Goal: Task Accomplishment & Management: Complete application form

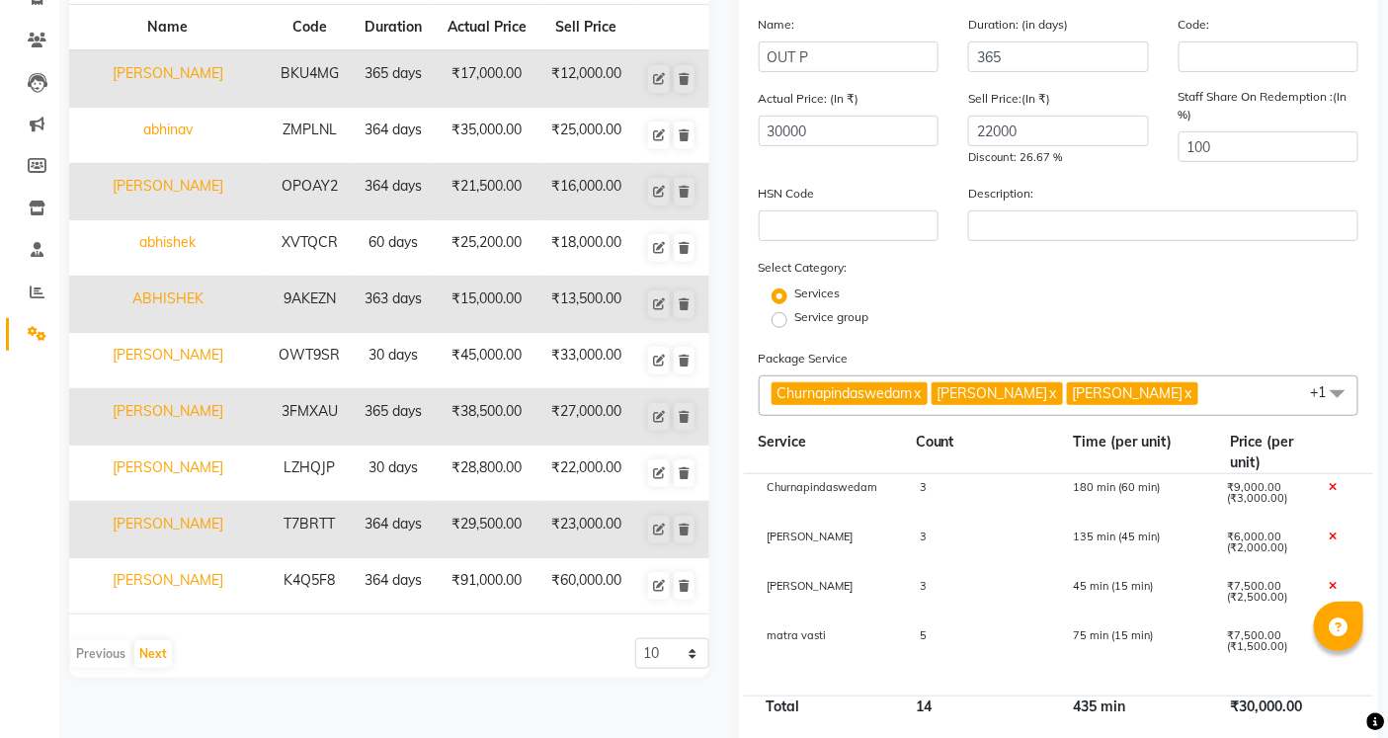
scroll to position [422, 0]
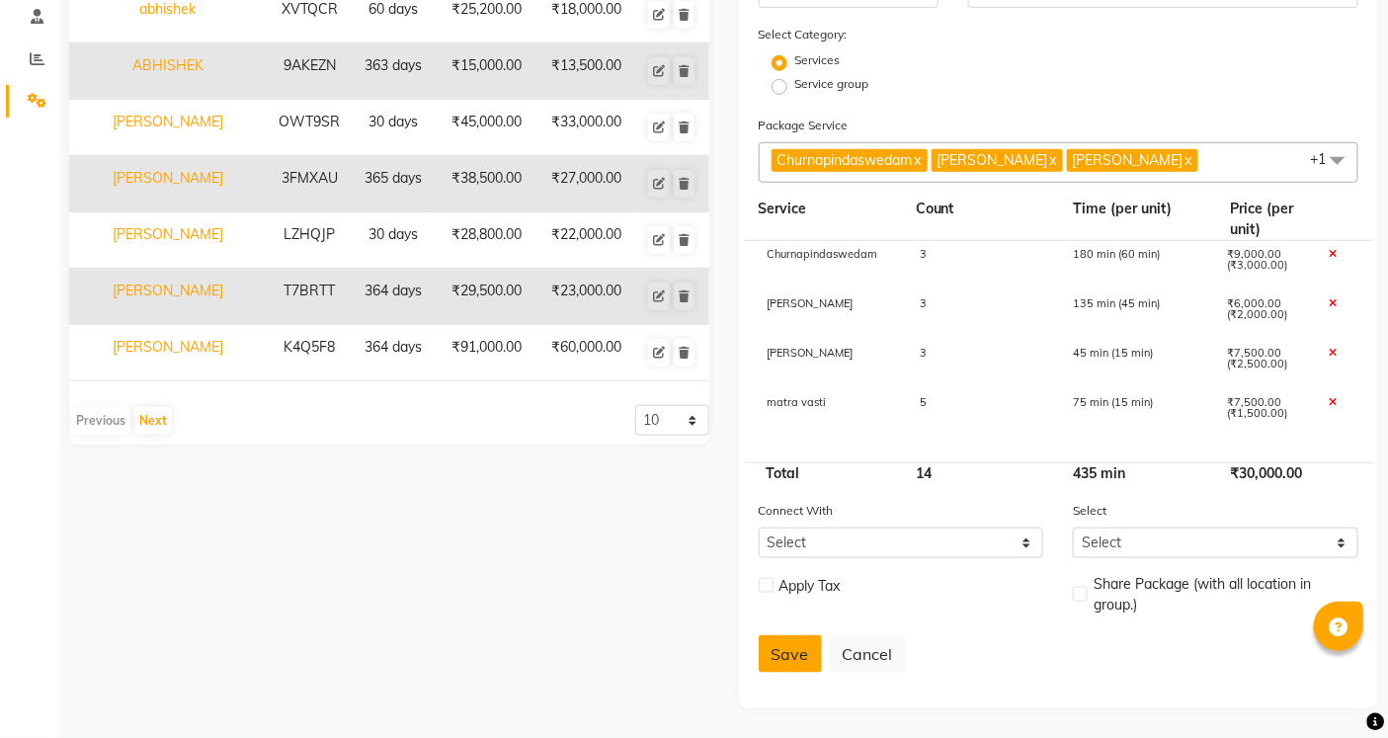
type input "OUT P"
click at [812, 658] on button "Save" at bounding box center [790, 654] width 63 height 38
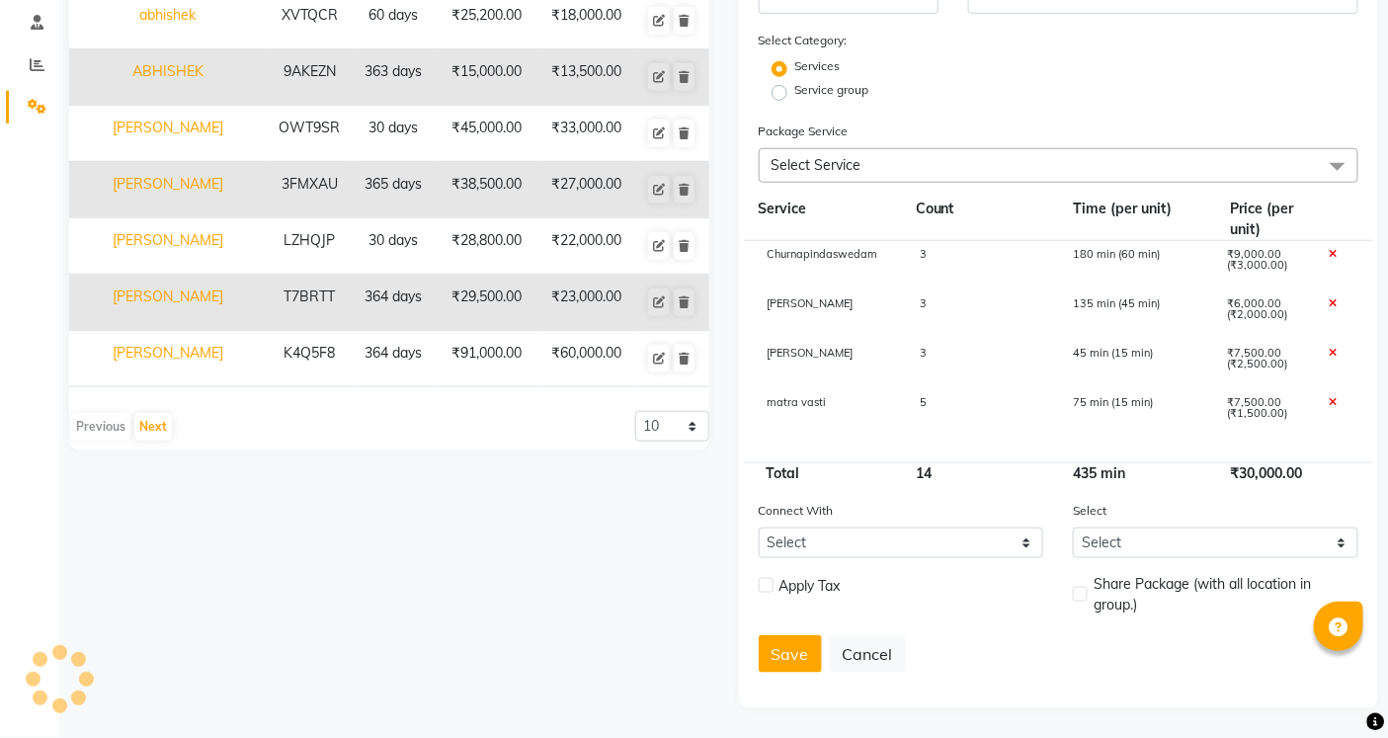
select select
checkbox input "false"
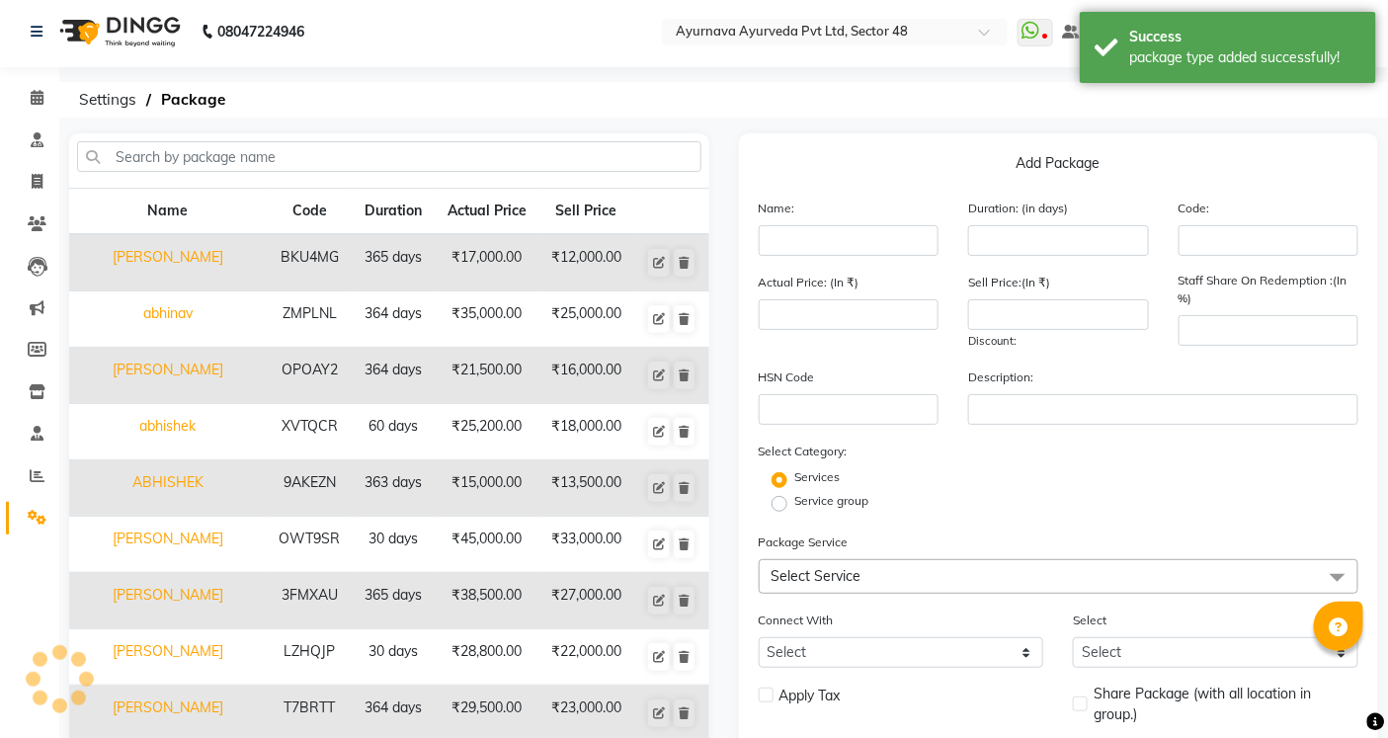
scroll to position [0, 0]
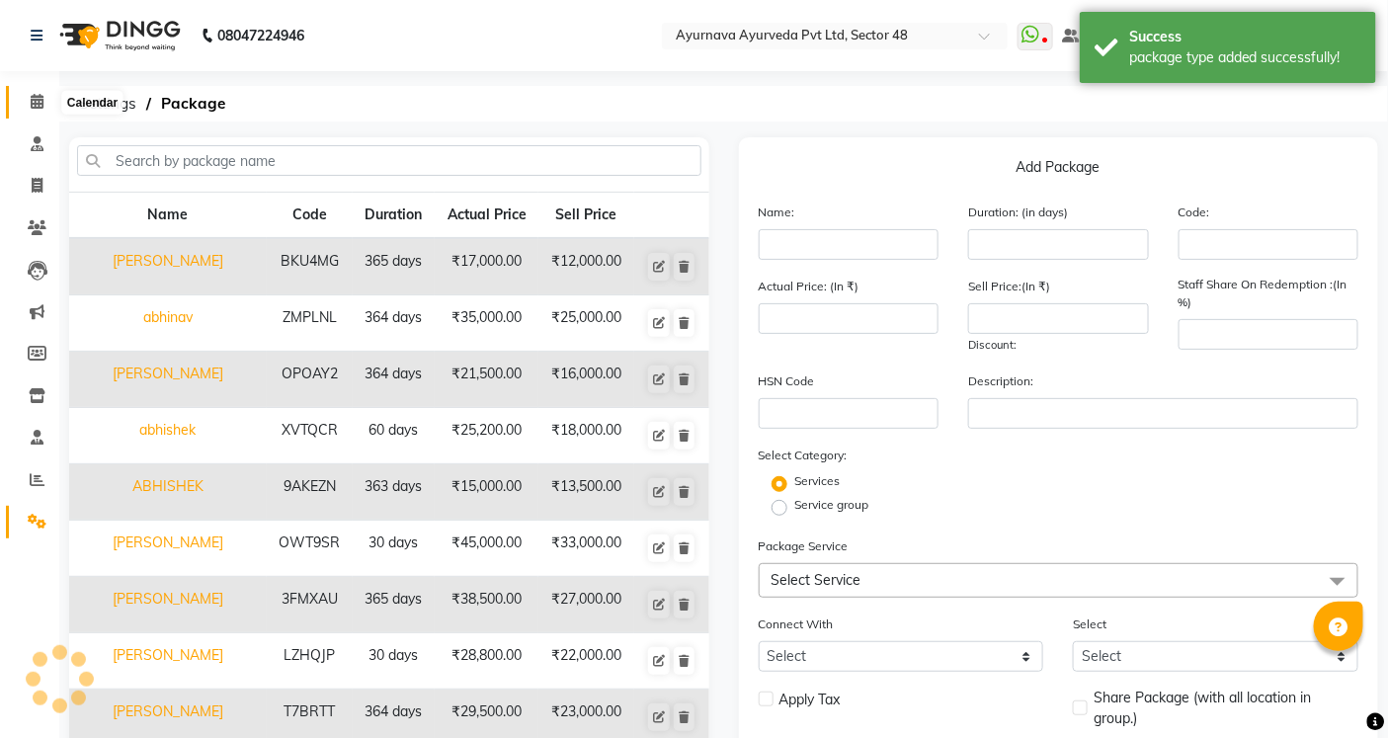
click at [36, 107] on icon at bounding box center [37, 101] width 13 height 15
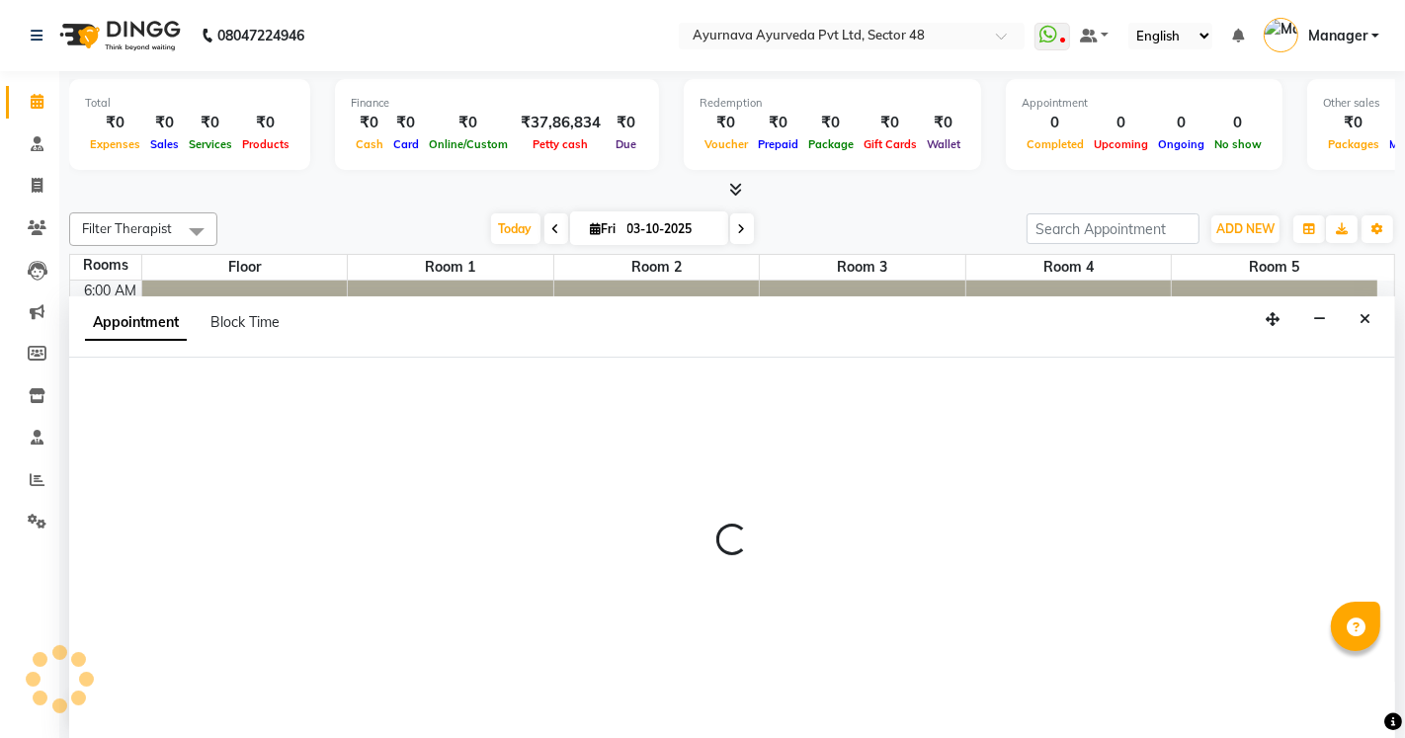
select select "tentative"
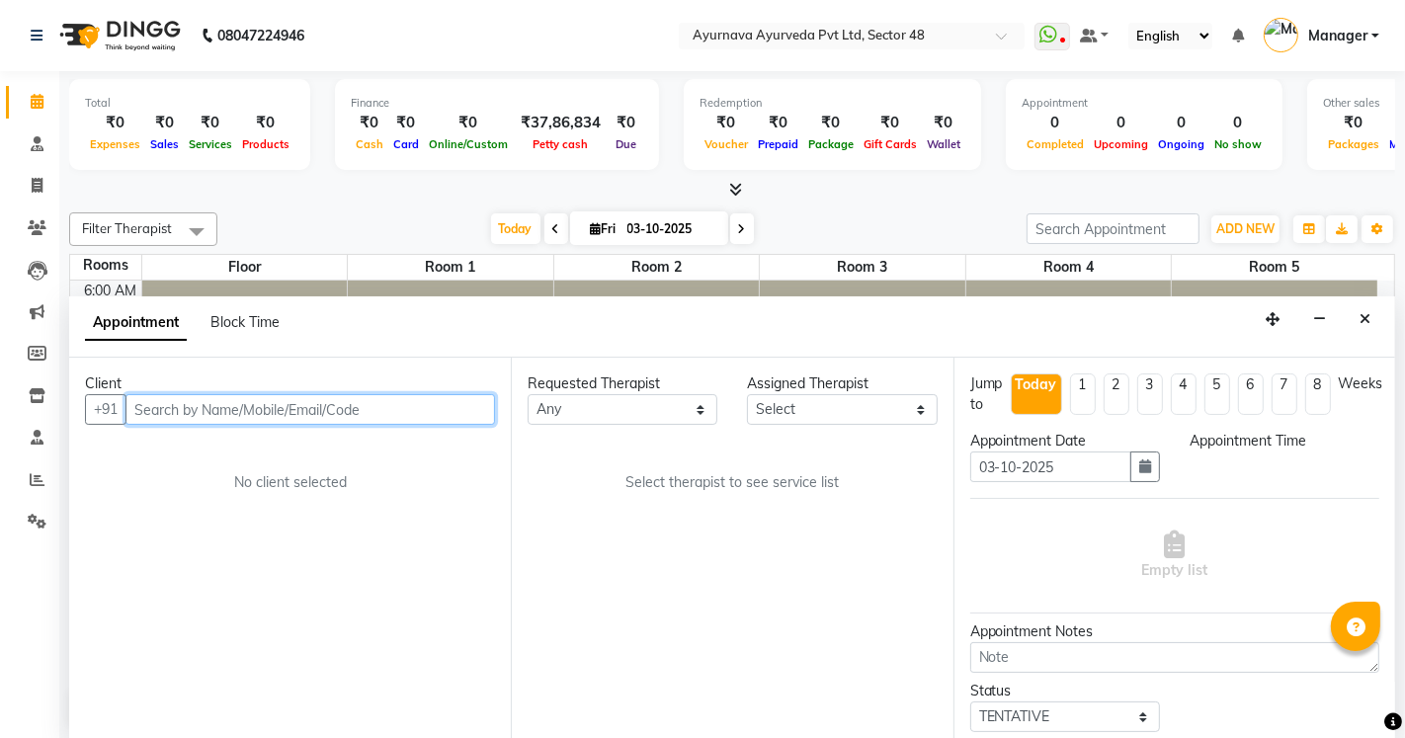
select select "420"
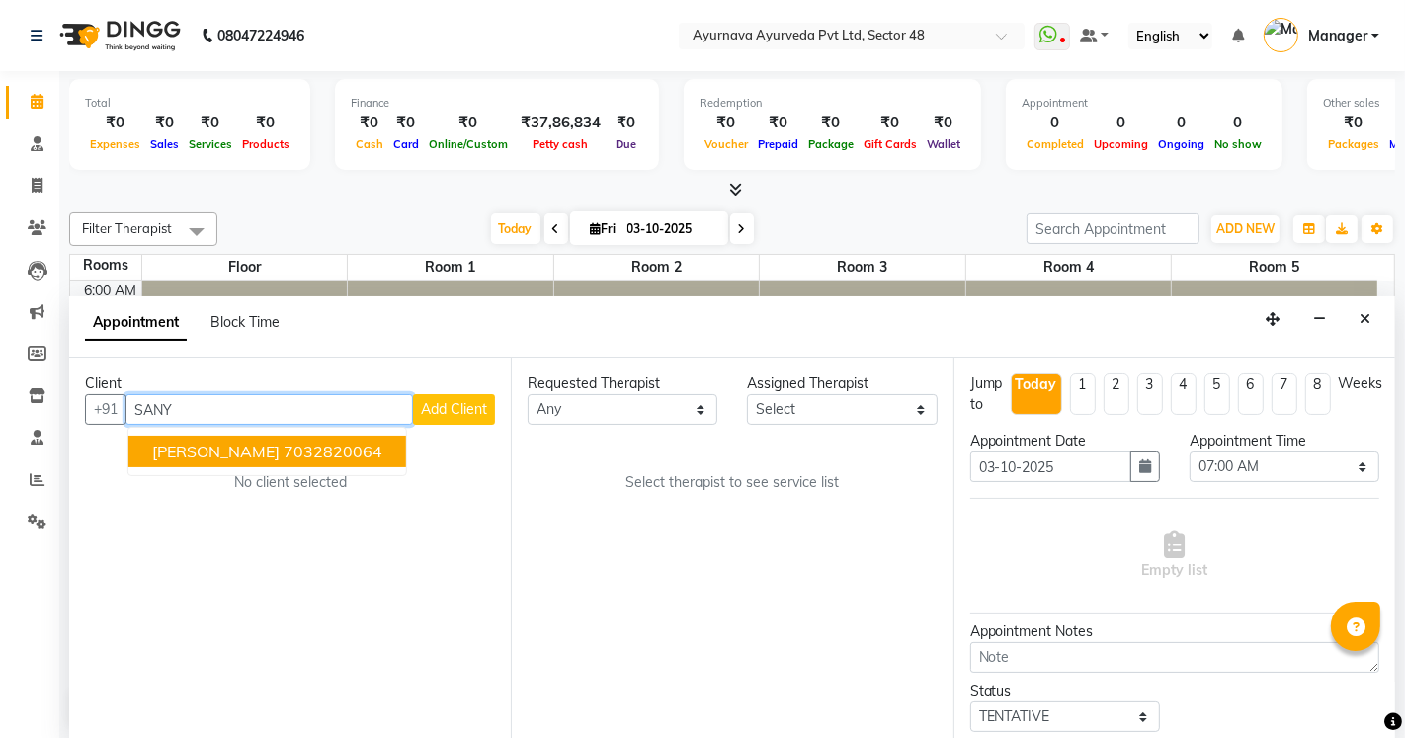
click at [217, 459] on span "[PERSON_NAME]" at bounding box center [215, 452] width 127 height 20
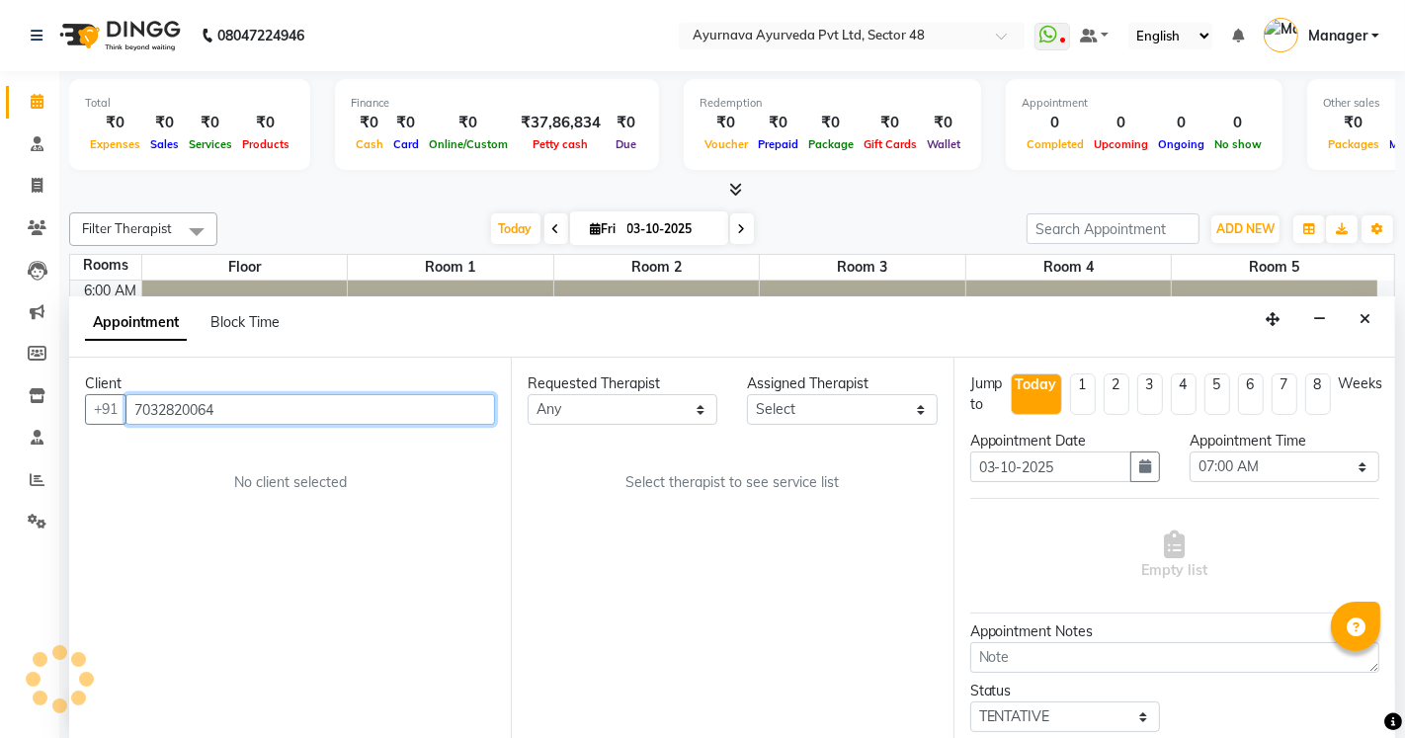
type input "7032820064"
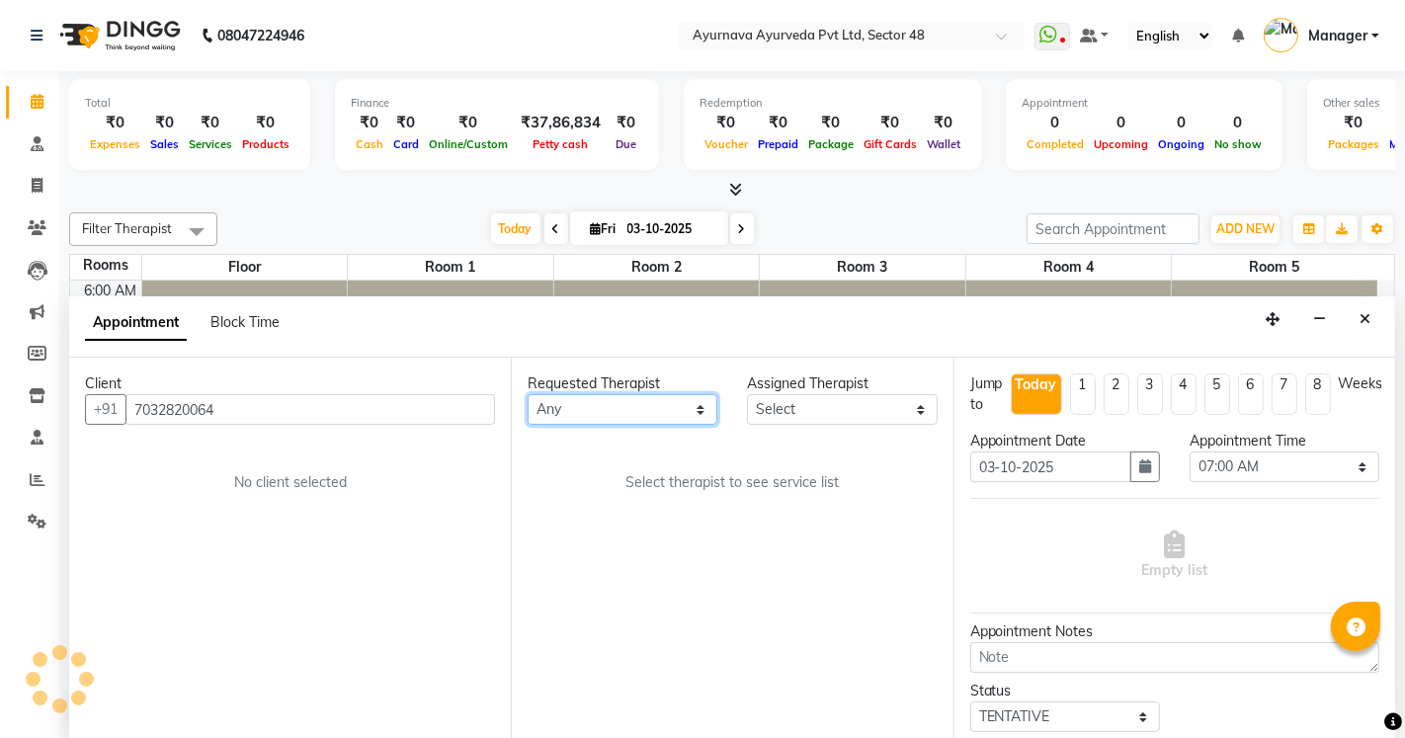
click at [547, 398] on select "Any [PERSON_NAME] [PERSON_NAME] V P [PERSON_NAME] [PERSON_NAME] [PERSON_NAME] […" at bounding box center [622, 409] width 190 height 31
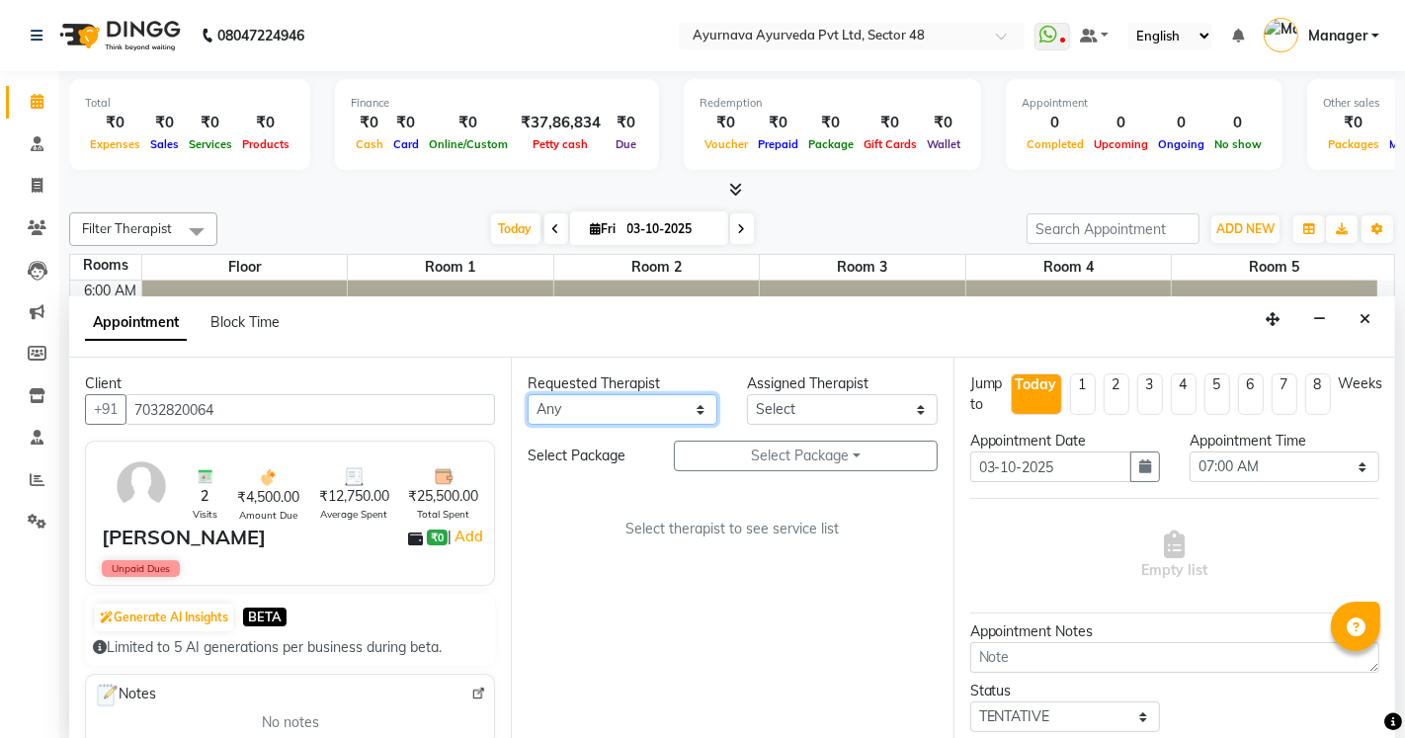
select select "38448"
click at [527, 394] on select "Any [PERSON_NAME] [PERSON_NAME] V P [PERSON_NAME] [PERSON_NAME] [PERSON_NAME] […" at bounding box center [622, 409] width 190 height 31
select select "38448"
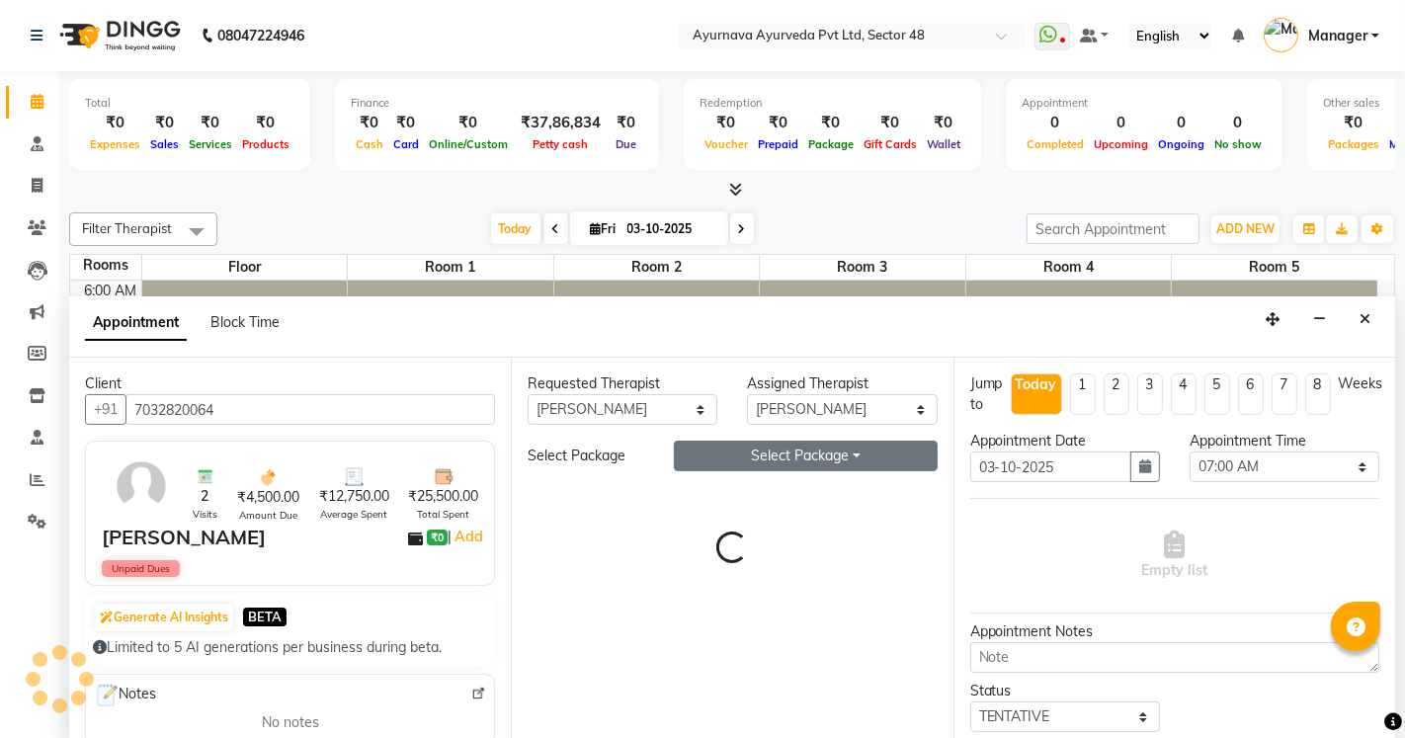
click at [707, 454] on button "Select Package Toggle Dropdown" at bounding box center [805, 456] width 263 height 31
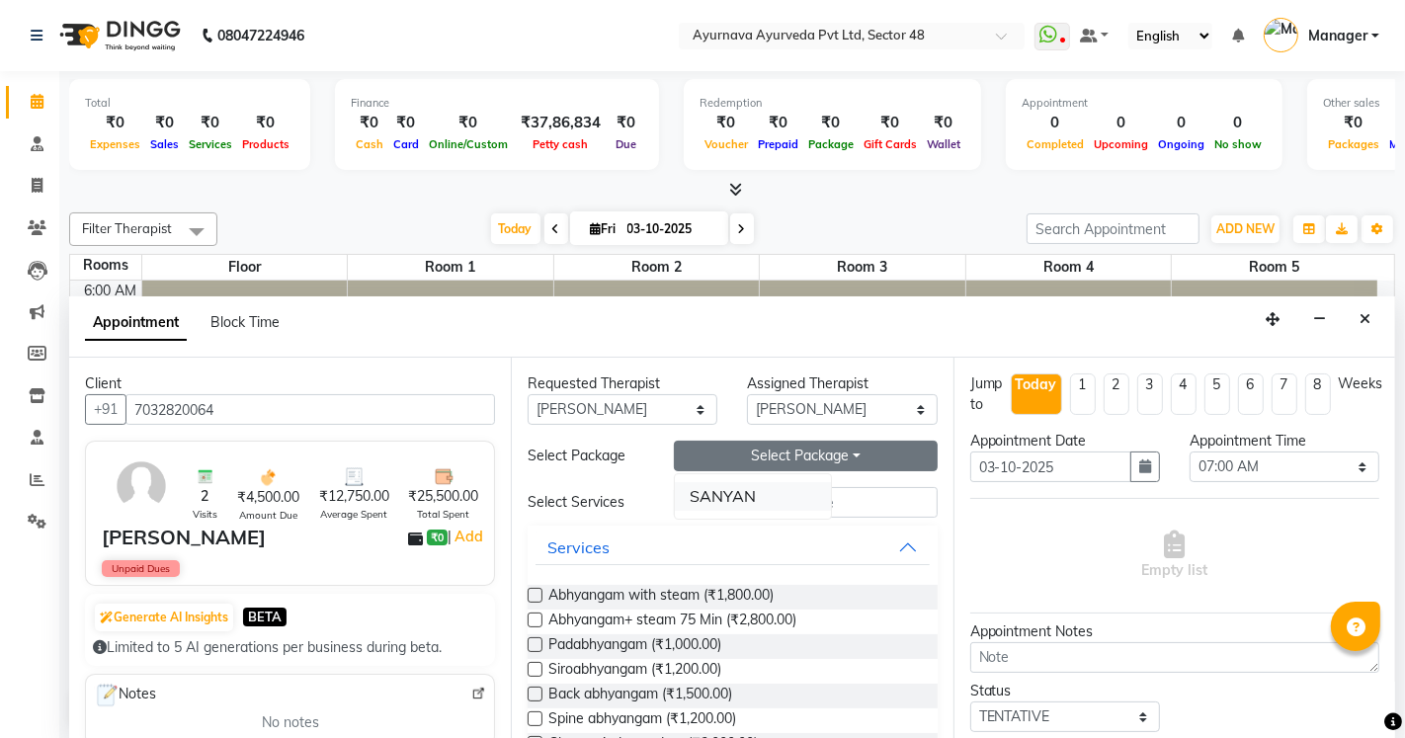
click at [697, 495] on li "SANYAN" at bounding box center [753, 496] width 156 height 29
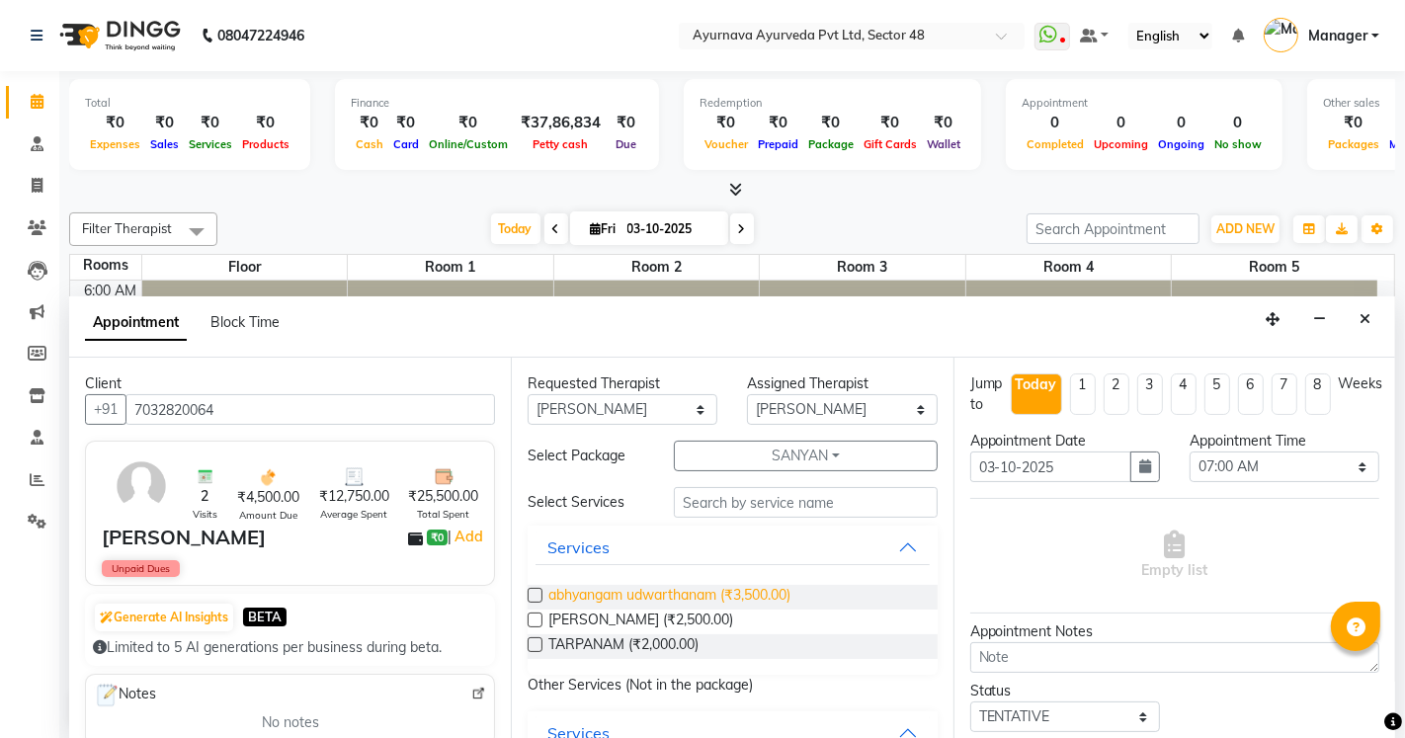
click at [653, 597] on span "abhyangam udwarthanam (₹3,500.00)" at bounding box center [669, 597] width 242 height 25
checkbox input "true"
select select "2642"
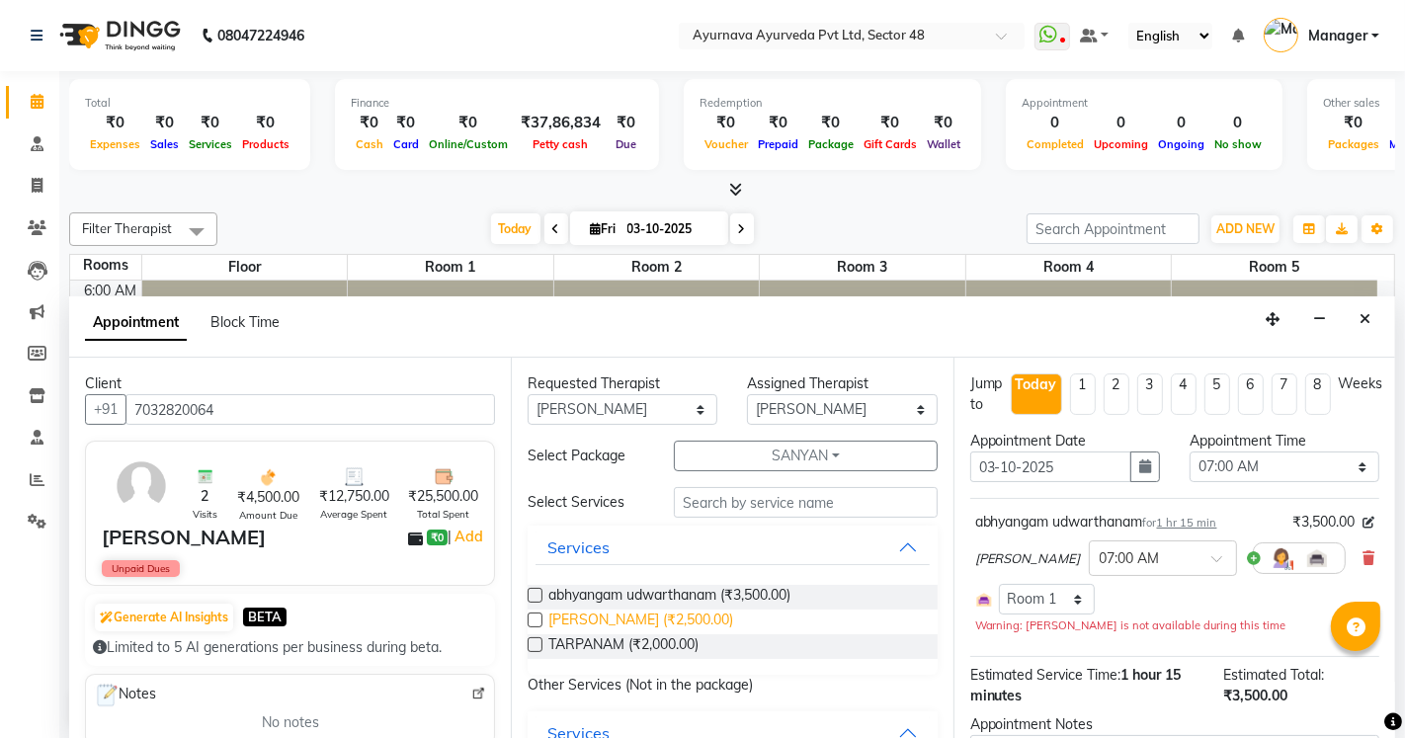
checkbox input "false"
click at [653, 620] on span "[PERSON_NAME] (₹2,500.00)" at bounding box center [640, 621] width 185 height 25
checkbox input "true"
select select "2642"
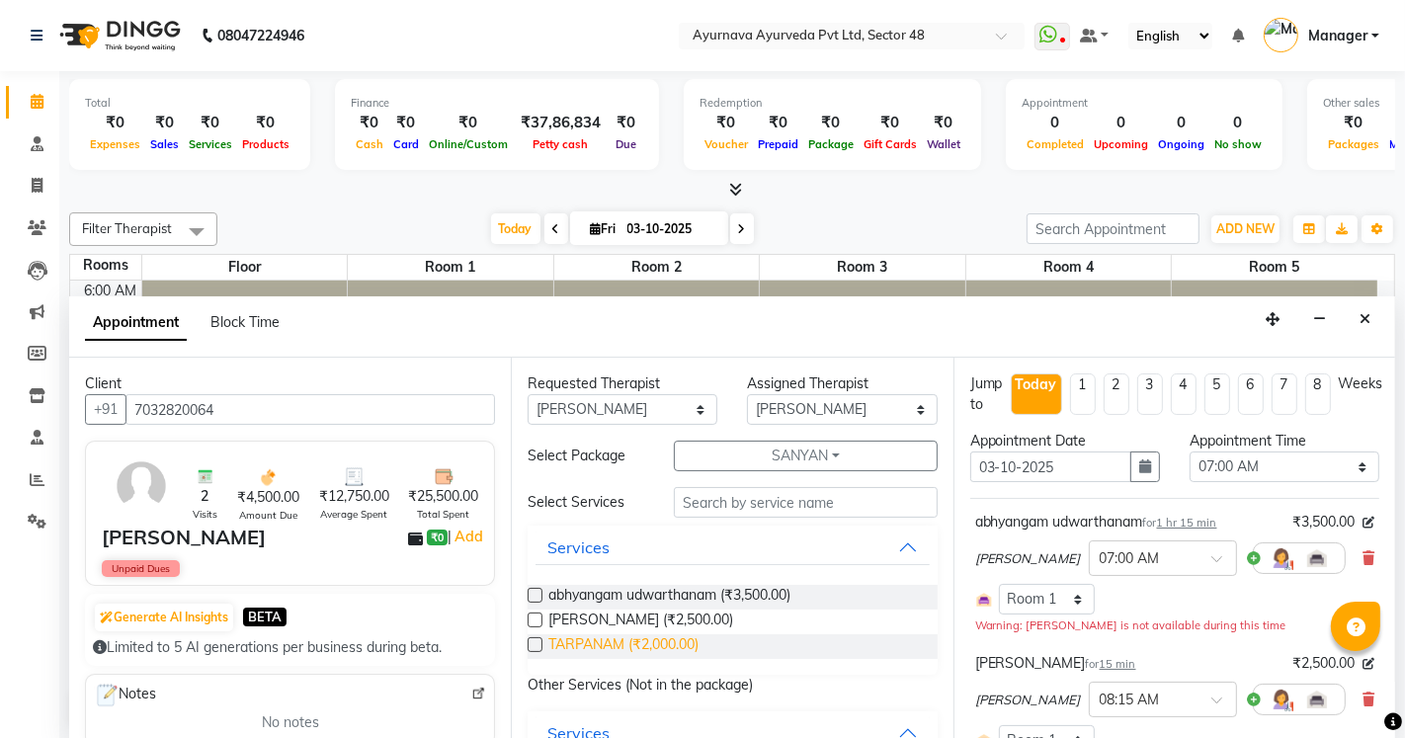
checkbox input "false"
click at [682, 635] on span "TARPANAM (₹2,000.00)" at bounding box center [623, 646] width 150 height 25
checkbox input "true"
select select "2642"
checkbox input "false"
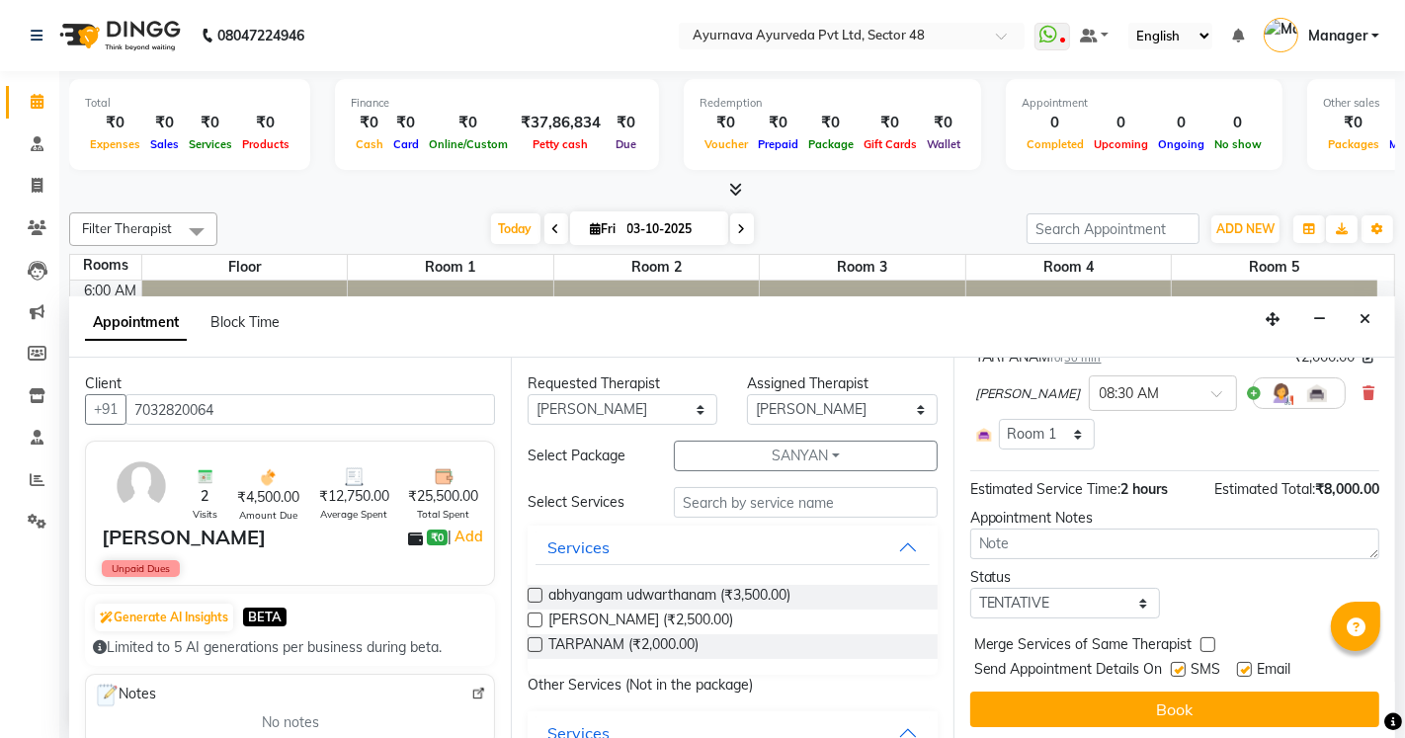
scroll to position [430, 0]
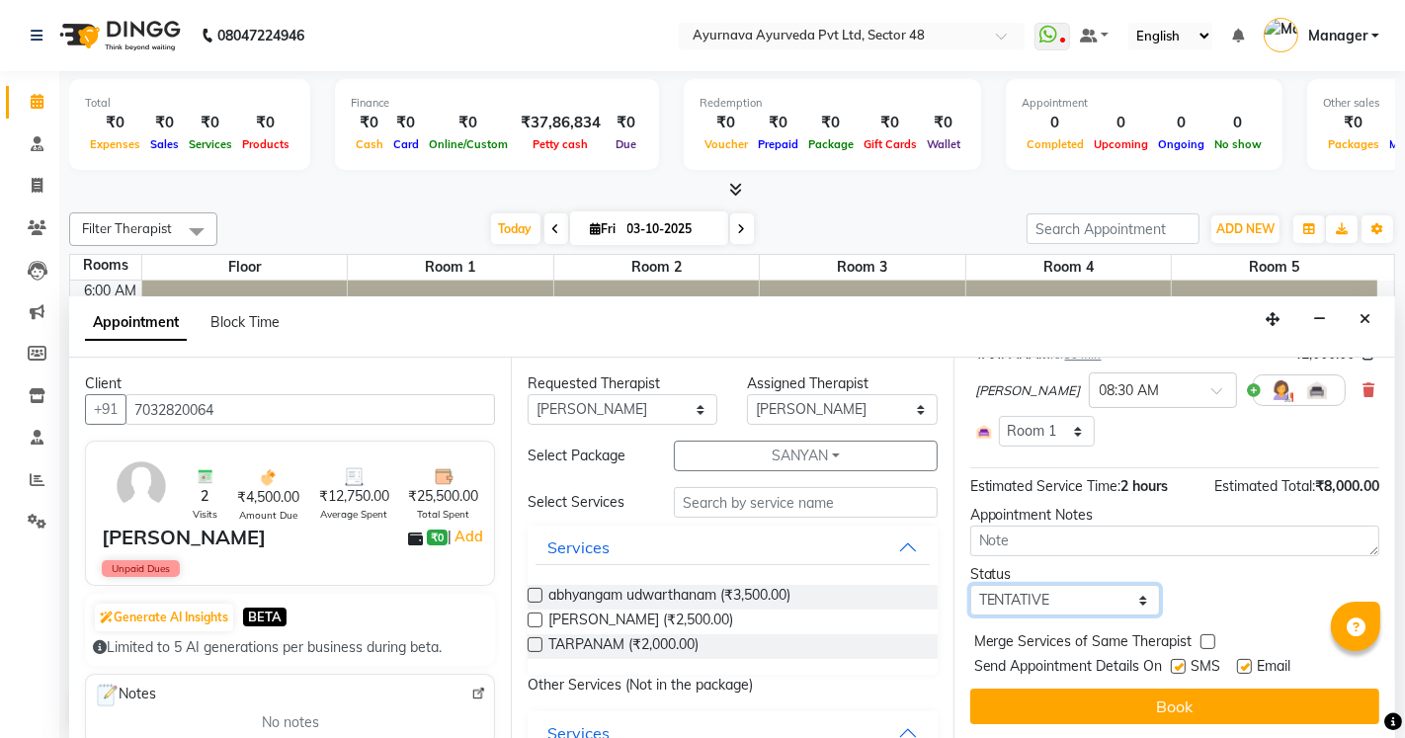
click at [1023, 595] on select "Select TENTATIVE CONFIRM CHECK-IN UPCOMING" at bounding box center [1065, 600] width 190 height 31
select select "confirm booking"
click at [970, 585] on select "Select TENTATIVE CONFIRM CHECK-IN UPCOMING" at bounding box center [1065, 600] width 190 height 31
click at [1177, 668] on label at bounding box center [1178, 666] width 15 height 15
click at [1177, 668] on input "checkbox" at bounding box center [1177, 668] width 13 height 13
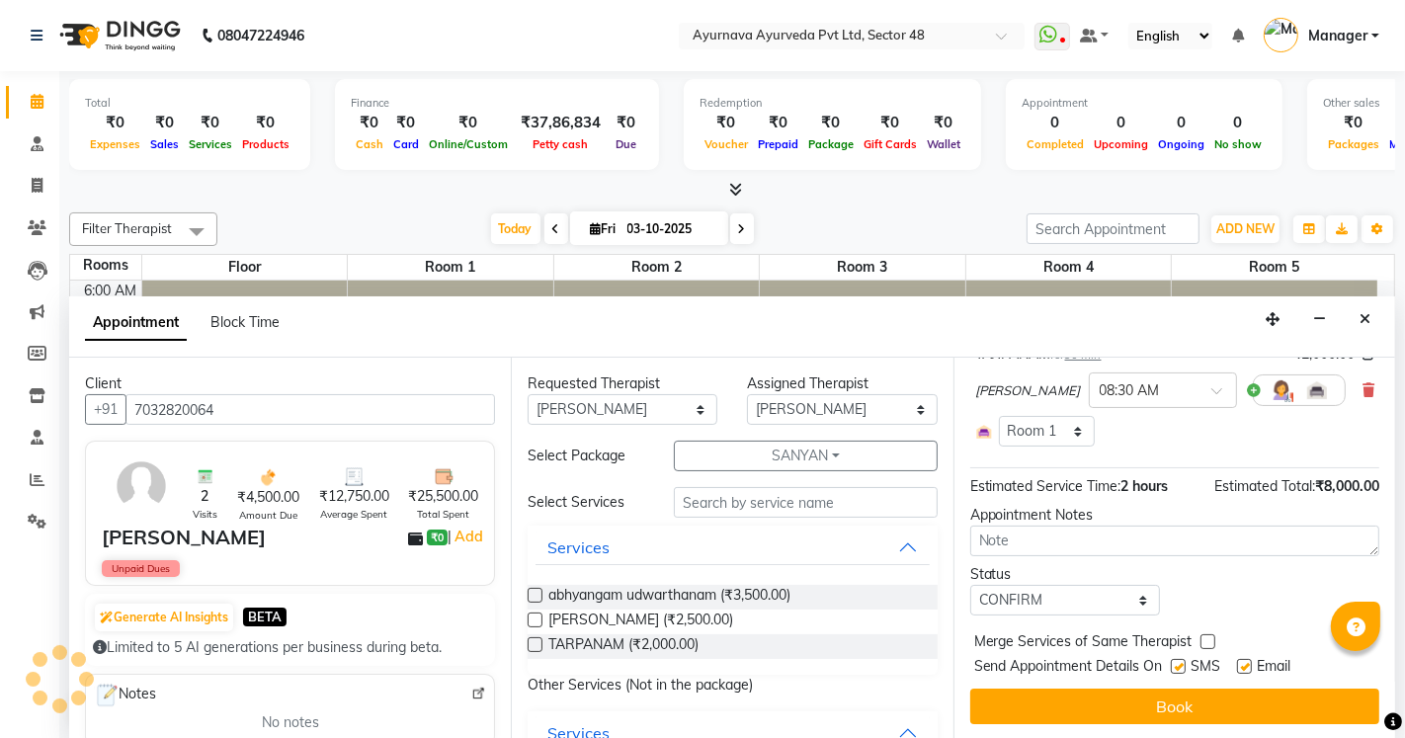
checkbox input "false"
click at [1239, 664] on label at bounding box center [1244, 666] width 15 height 15
click at [1239, 664] on input "checkbox" at bounding box center [1243, 668] width 13 height 13
checkbox input "false"
click at [1237, 692] on button "Book" at bounding box center [1174, 706] width 409 height 36
